Goal: Transaction & Acquisition: Purchase product/service

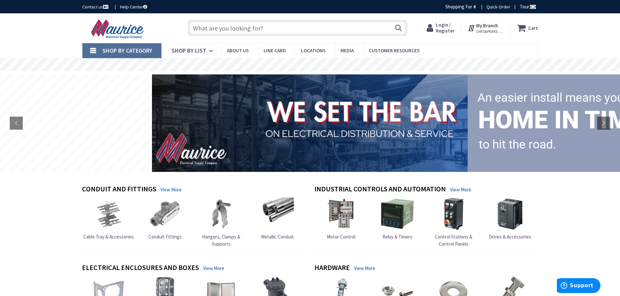
drag, startPoint x: 231, startPoint y: 17, endPoint x: 229, endPoint y: 20, distance: 4.1
click at [231, 18] on div "Skip to Content Toggle Nav Search Cart My Cart Close" at bounding box center [310, 28] width 488 height 30
click at [229, 22] on input "text" at bounding box center [298, 28] width 220 height 16
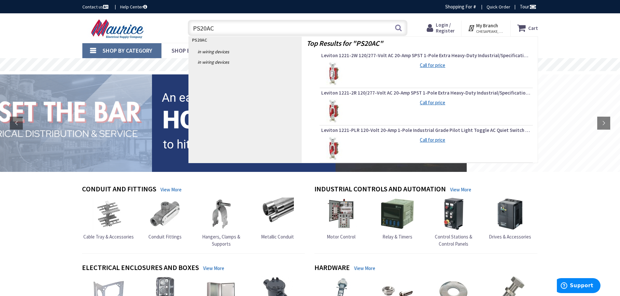
type input "PS20AC1"
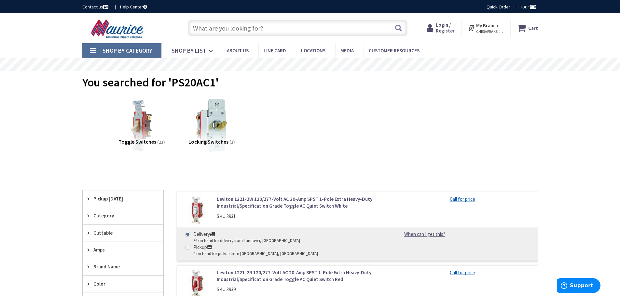
click at [487, 27] on strong "My Branch" at bounding box center [487, 25] width 22 height 6
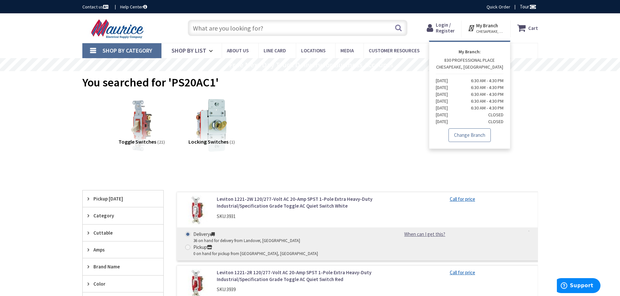
click at [466, 130] on link "Change Branch" at bounding box center [469, 136] width 42 height 14
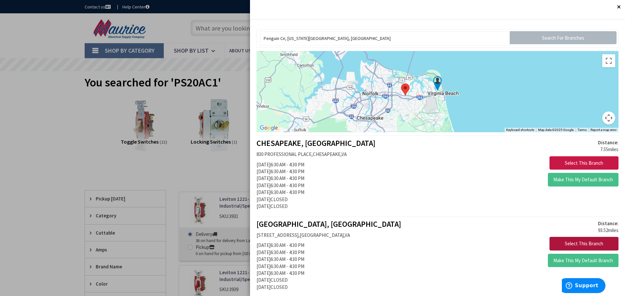
click at [564, 241] on button "Select This Branch" at bounding box center [583, 244] width 69 height 14
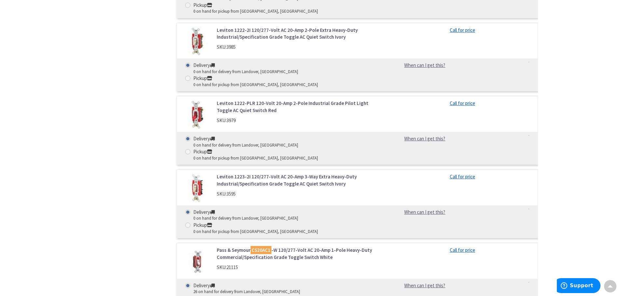
scroll to position [1041, 0]
